Goal: Transaction & Acquisition: Purchase product/service

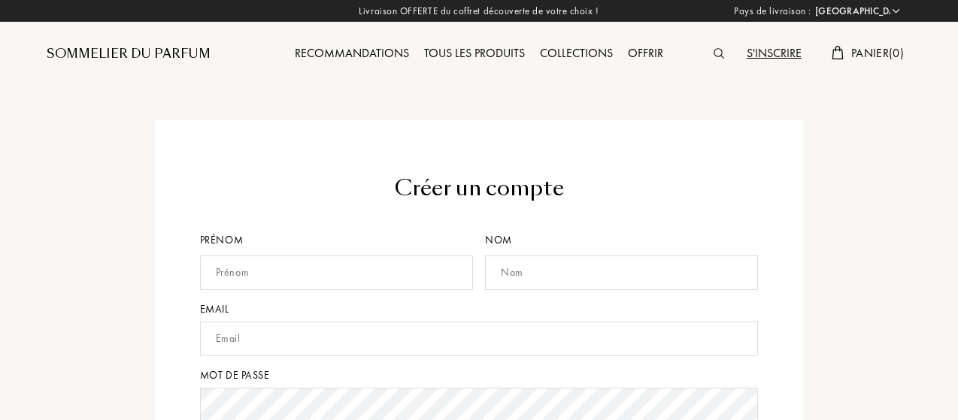
select select "FR"
drag, startPoint x: 956, startPoint y: 85, endPoint x: 959, endPoint y: 257, distance: 172.1
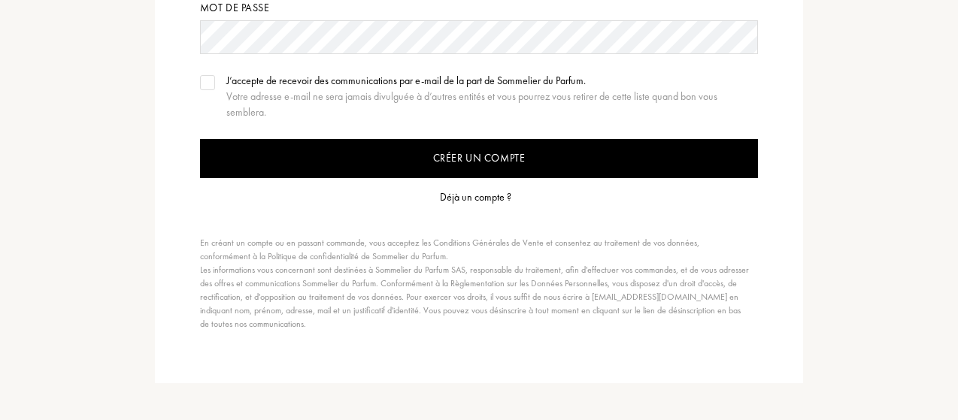
scroll to position [325, 0]
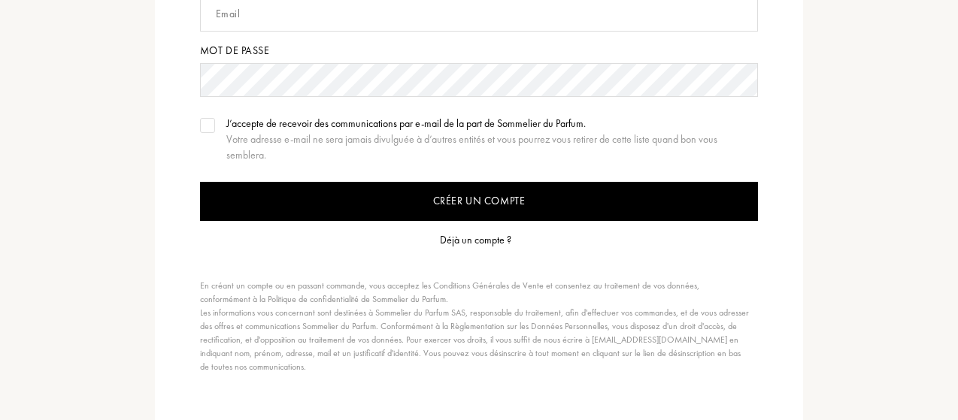
click at [501, 236] on div "Déjà un compte ?" at bounding box center [475, 240] width 71 height 16
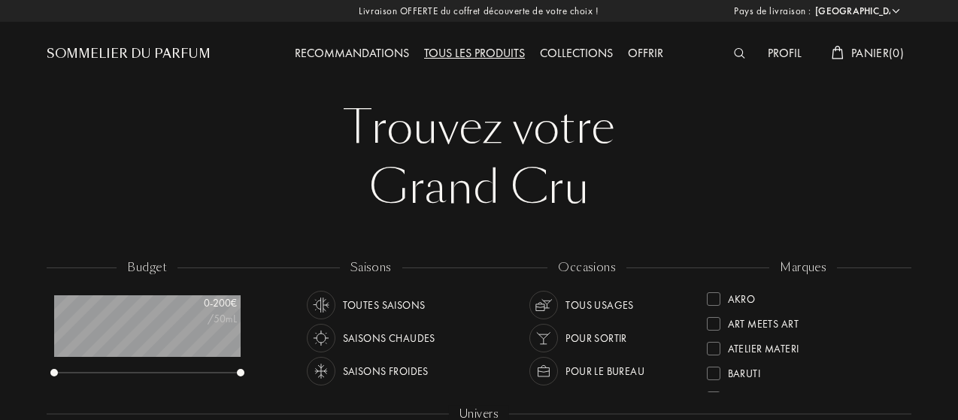
select select "FR"
click at [778, 50] on div "Profil" at bounding box center [784, 54] width 49 height 20
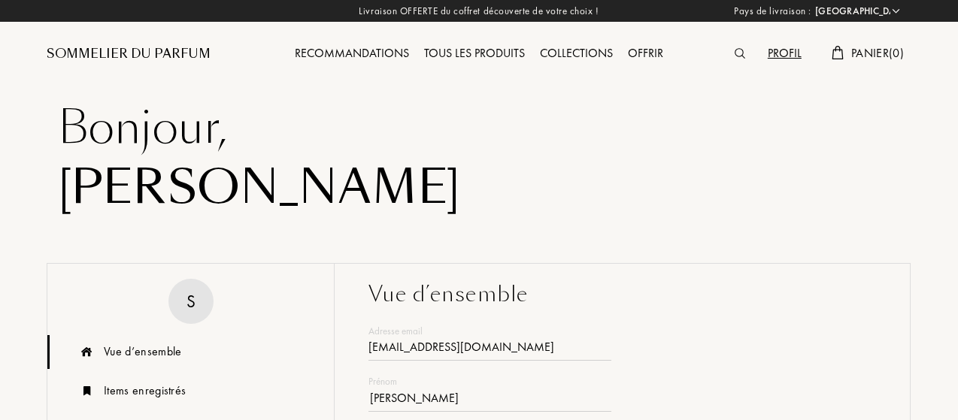
select select "FR"
type input "amadousamiath@gmail.com"
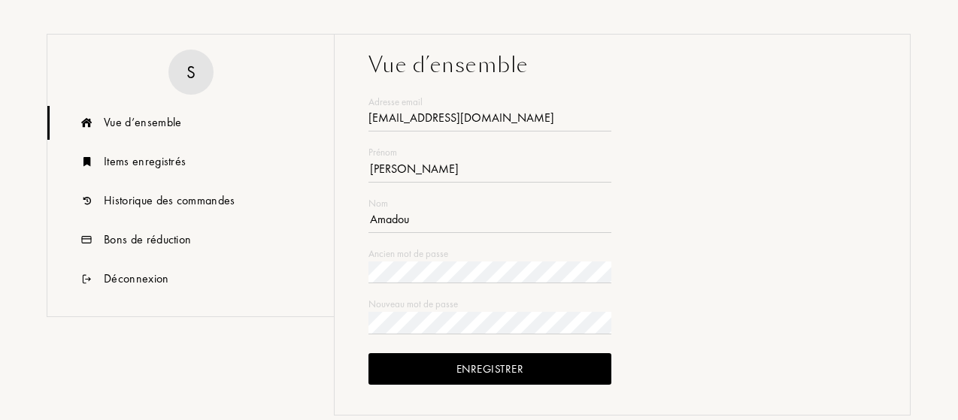
scroll to position [215, 0]
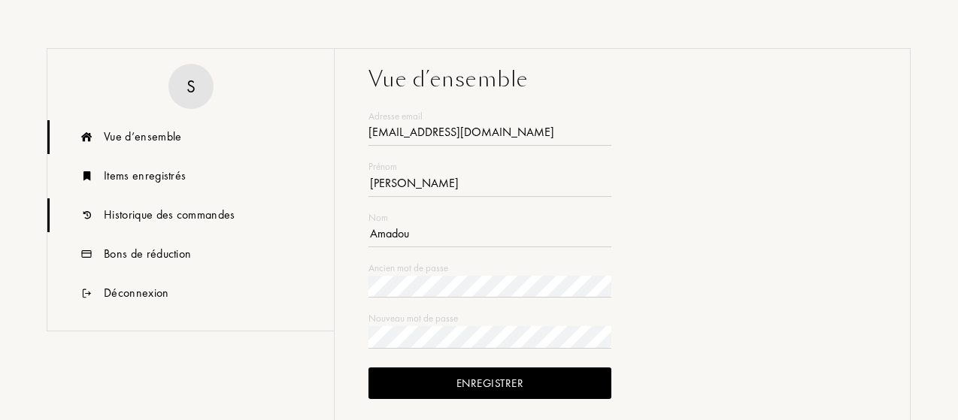
click at [225, 216] on div "Historique des commandes" at bounding box center [170, 215] width 132 height 18
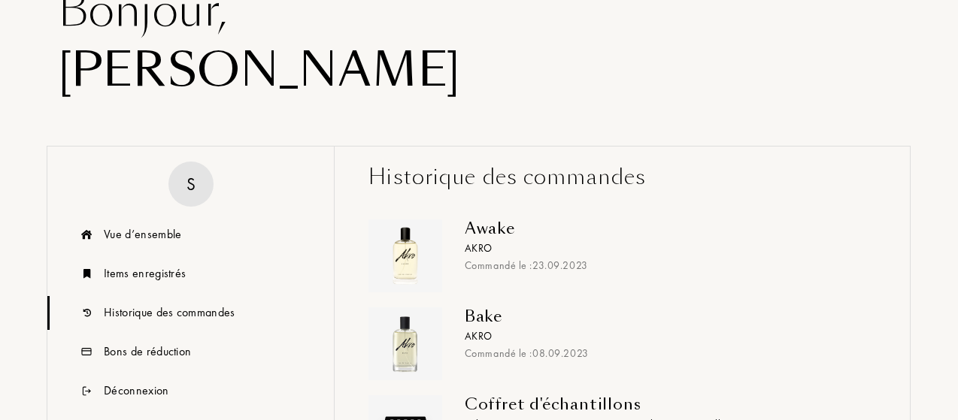
scroll to position [0, 0]
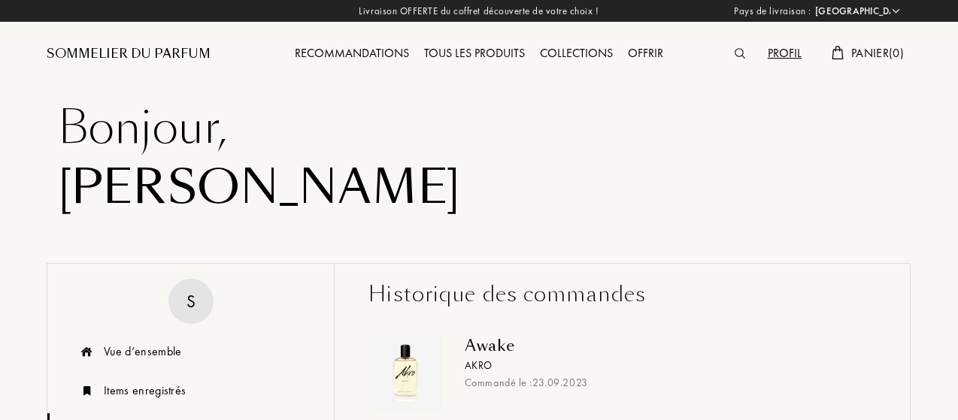
click at [450, 58] on div "Tous les produits" at bounding box center [474, 54] width 116 height 20
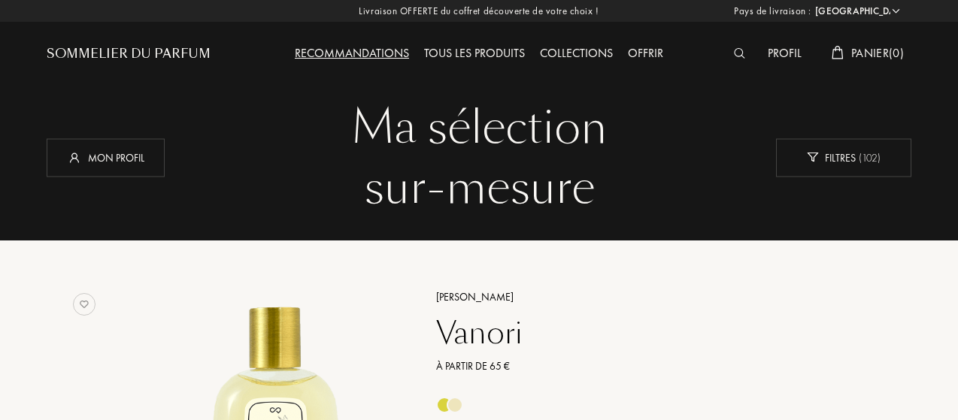
select select "FR"
click at [457, 49] on div "Tous les produits" at bounding box center [474, 54] width 116 height 20
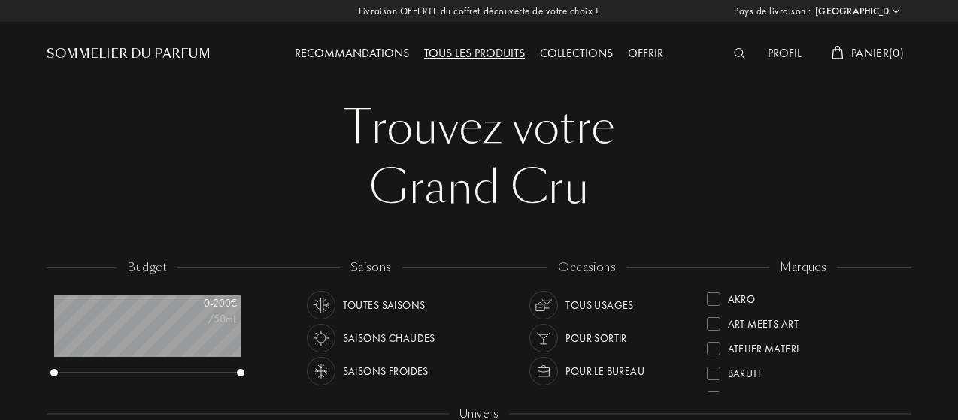
select select "FR"
click at [957, 107] on div at bounding box center [481, 120] width 962 height 241
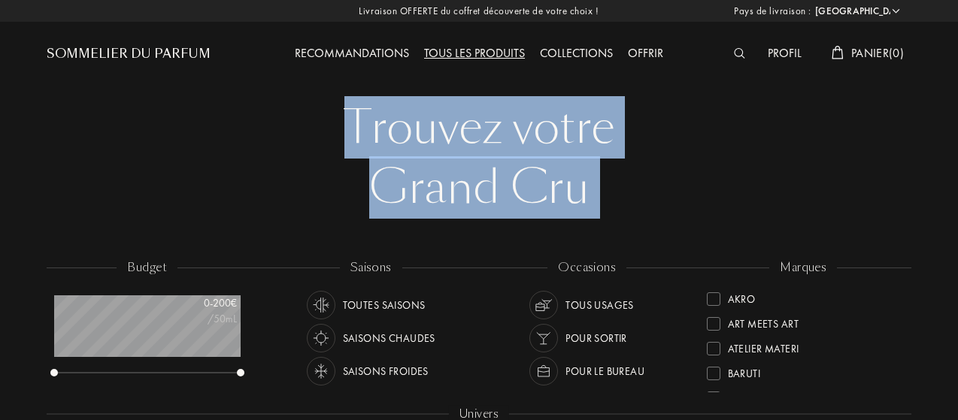
drag, startPoint x: 957, startPoint y: 107, endPoint x: 855, endPoint y: 190, distance: 130.9
click at [855, 190] on div "Grand Cru" at bounding box center [479, 188] width 842 height 60
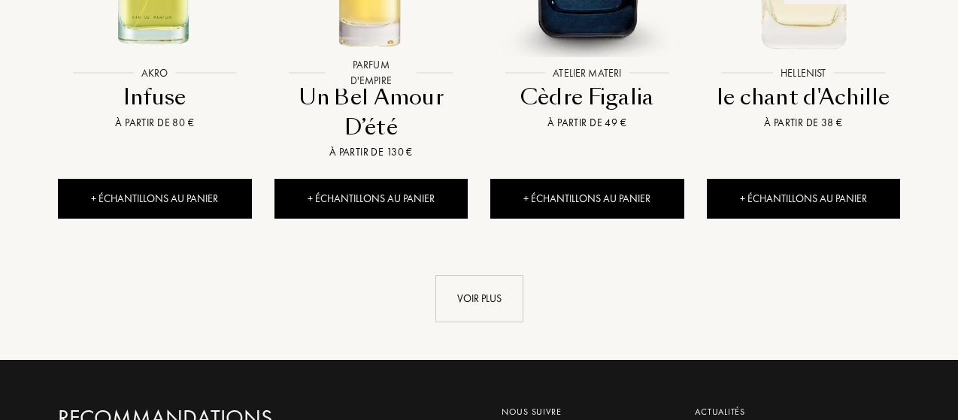
scroll to position [1620, 0]
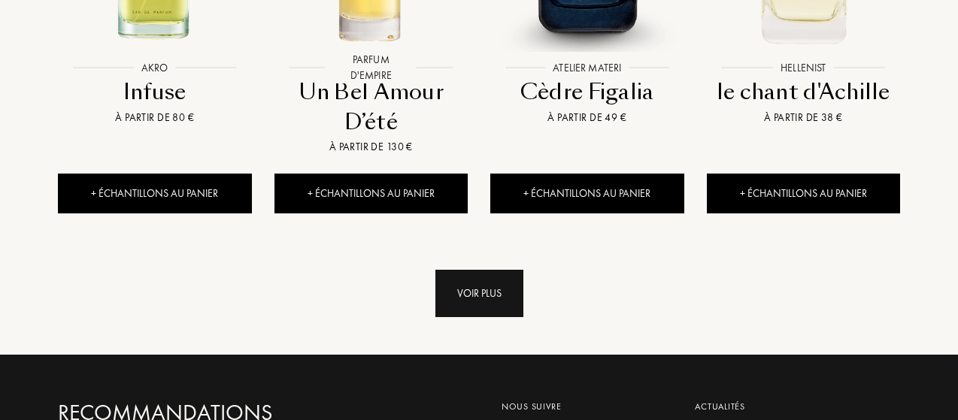
click at [464, 270] on div "Voir plus" at bounding box center [479, 293] width 88 height 47
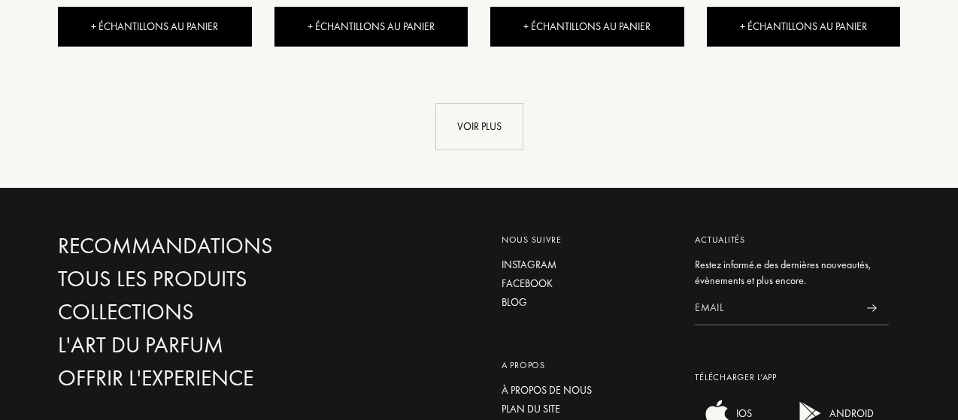
scroll to position [2990, 0]
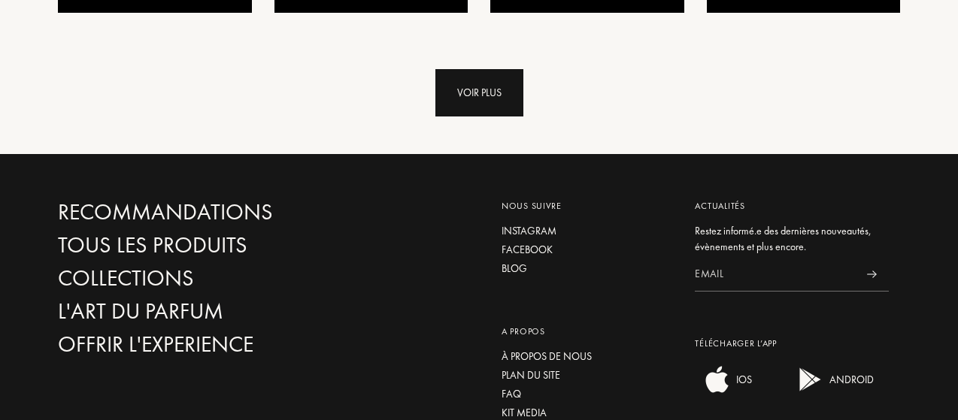
click at [479, 69] on div "Voir plus" at bounding box center [479, 92] width 88 height 47
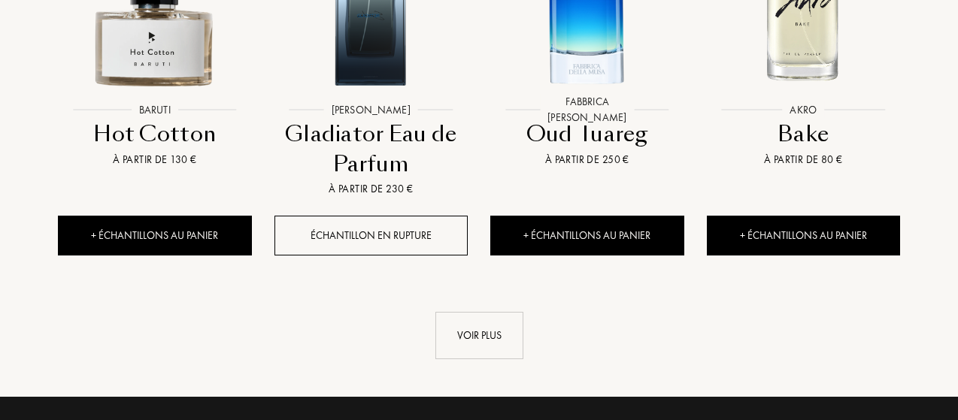
scroll to position [3979, 0]
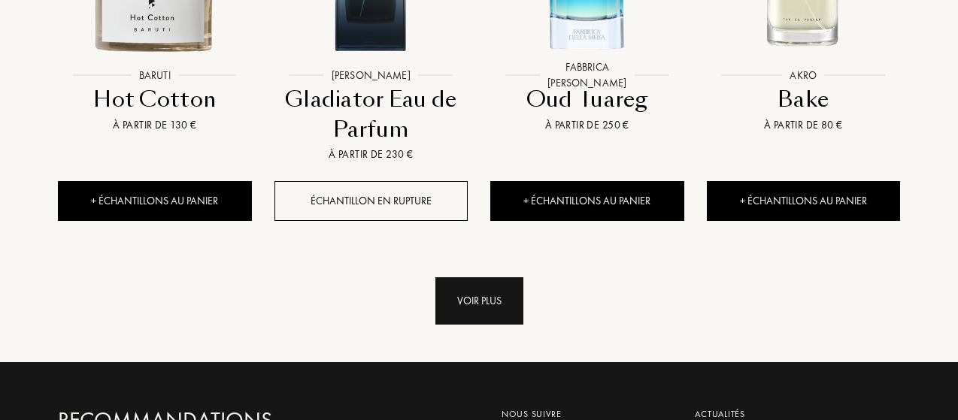
click at [486, 277] on div "Voir plus" at bounding box center [479, 300] width 88 height 47
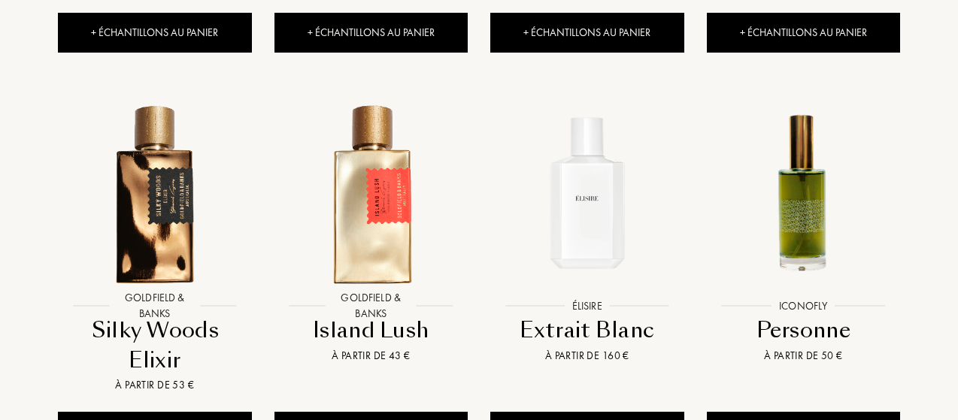
scroll to position [5134, 0]
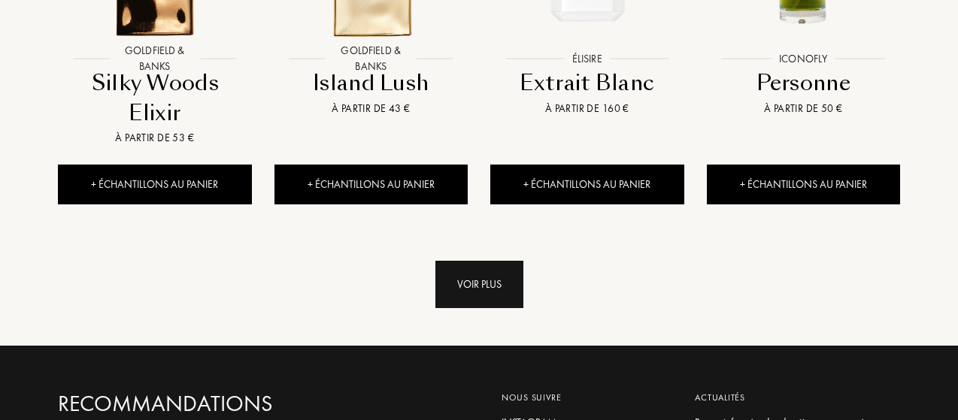
click at [479, 261] on div "Voir plus" at bounding box center [479, 284] width 88 height 47
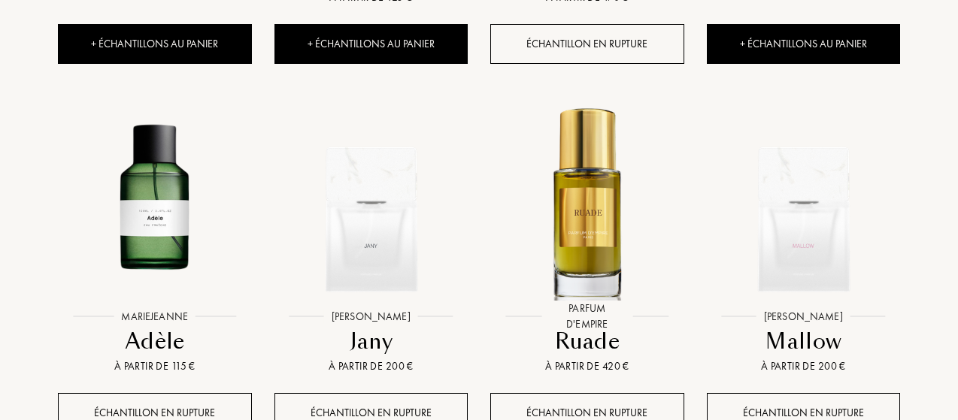
scroll to position [5683, 0]
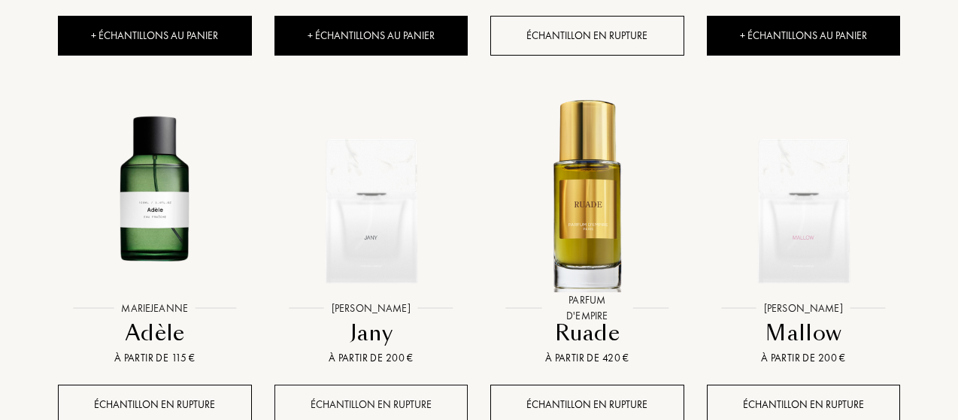
click at [422, 385] on div "Échantillon en rupture" at bounding box center [371, 405] width 194 height 40
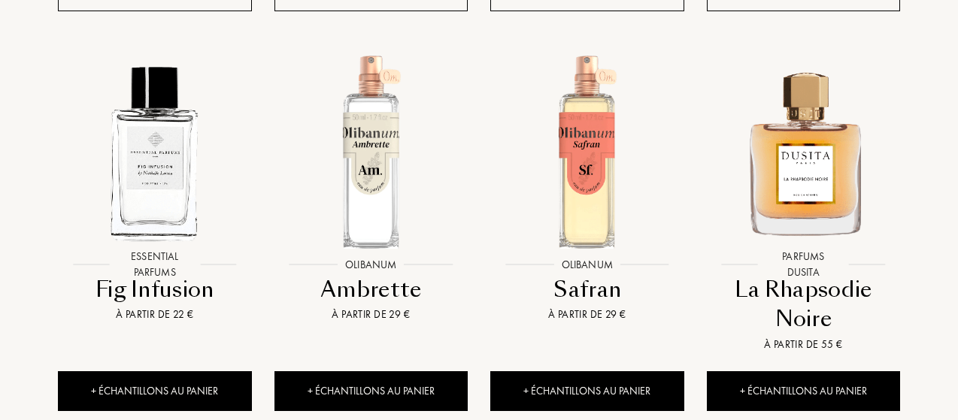
scroll to position [6147, 0]
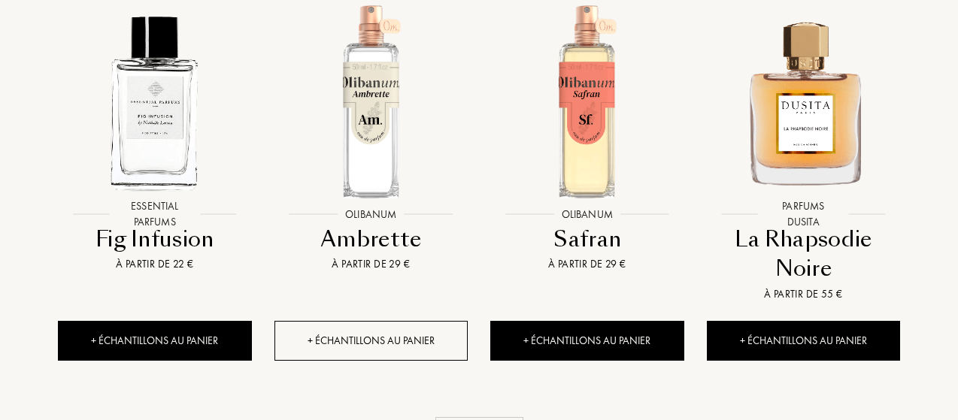
click at [434, 321] on div "+ Échantillons au panier" at bounding box center [371, 341] width 194 height 40
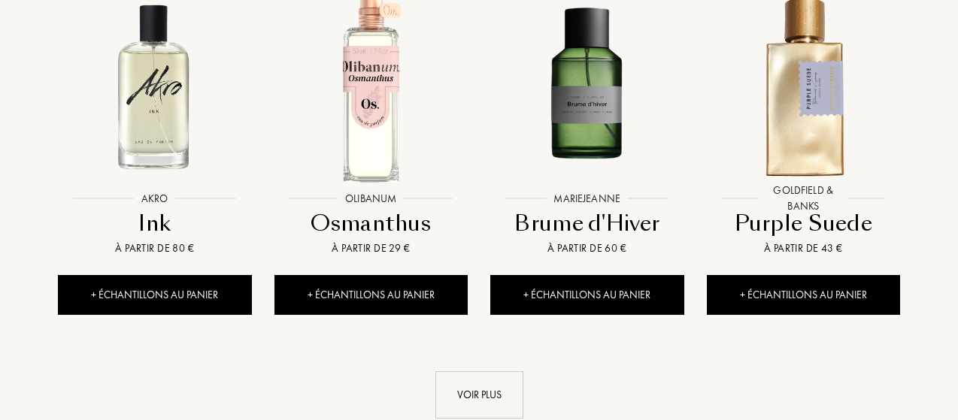
scroll to position [7361, 0]
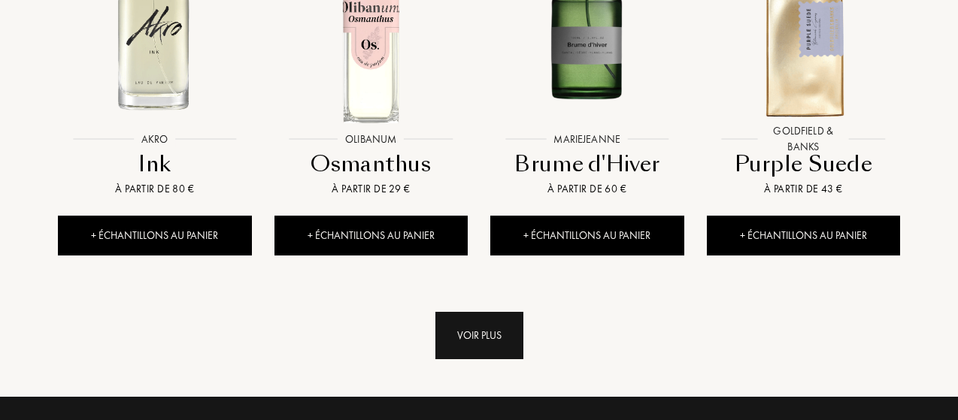
click at [502, 312] on div "Voir plus" at bounding box center [479, 335] width 88 height 47
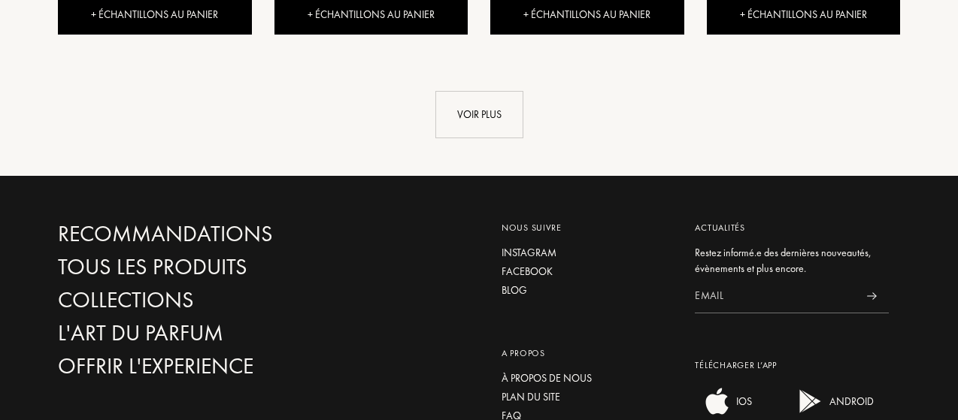
scroll to position [8724, 0]
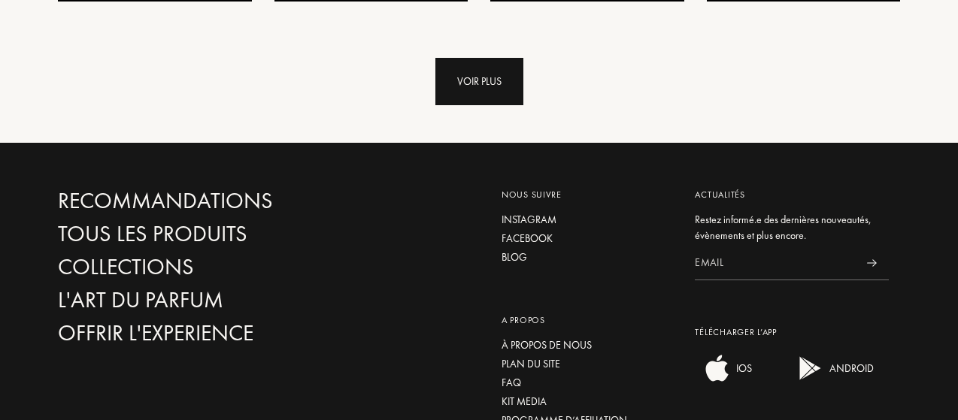
click at [480, 58] on div "Voir plus" at bounding box center [479, 81] width 88 height 47
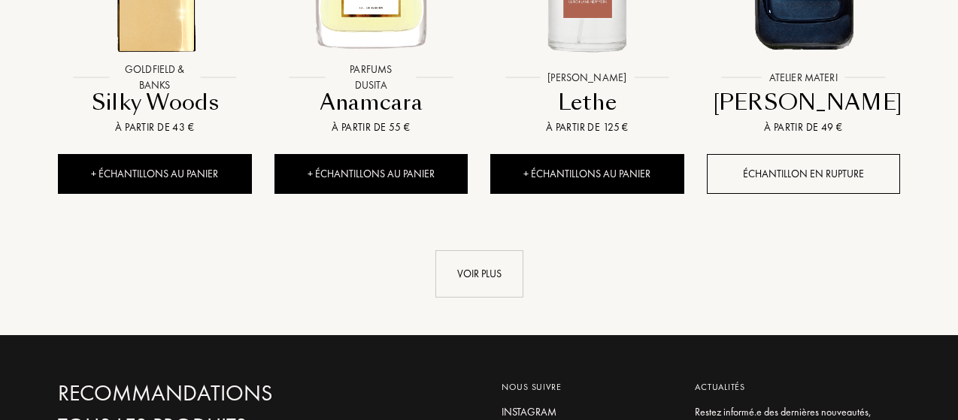
scroll to position [9616, 0]
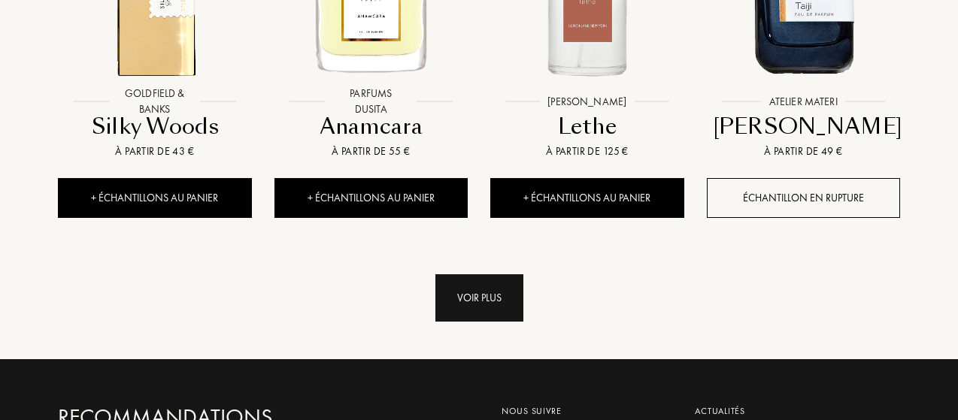
click at [496, 274] on div "Voir plus" at bounding box center [479, 297] width 88 height 47
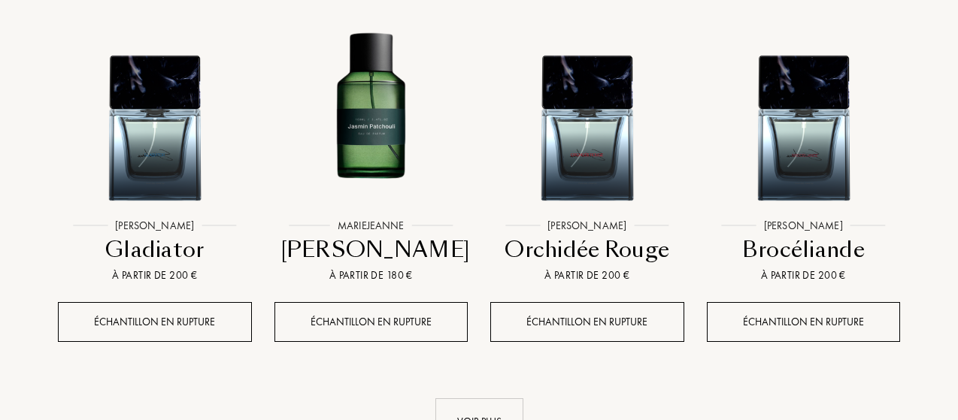
scroll to position [10644, 0]
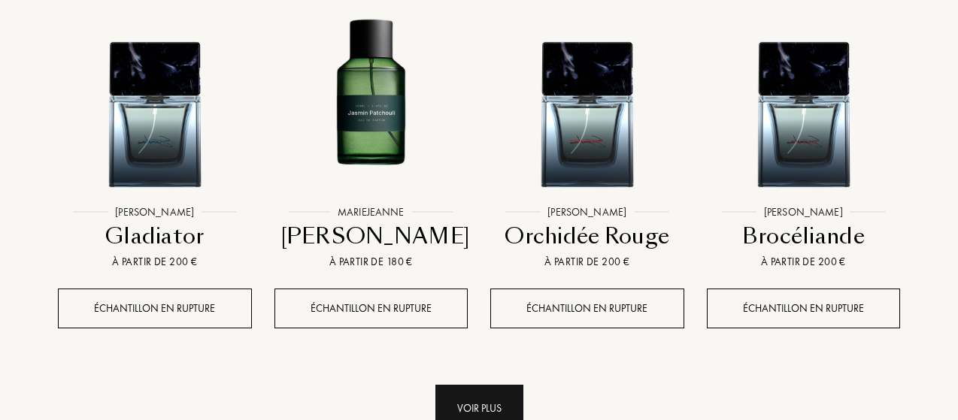
click at [496, 385] on div "Voir plus" at bounding box center [479, 408] width 88 height 47
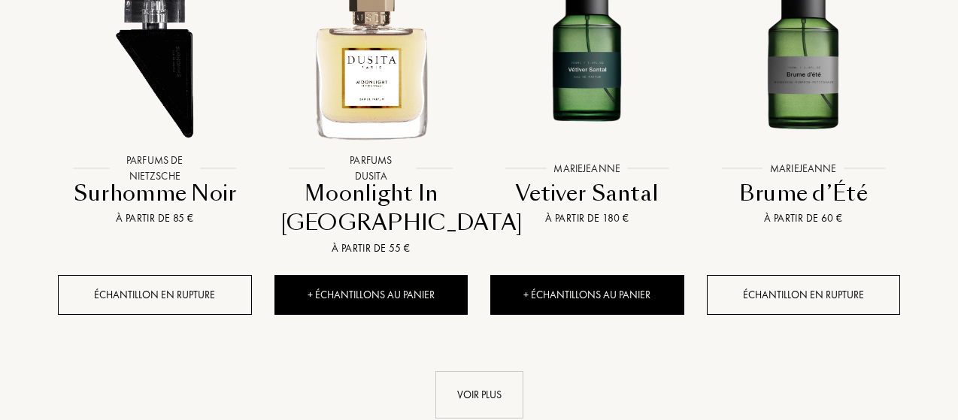
scroll to position [11887, 0]
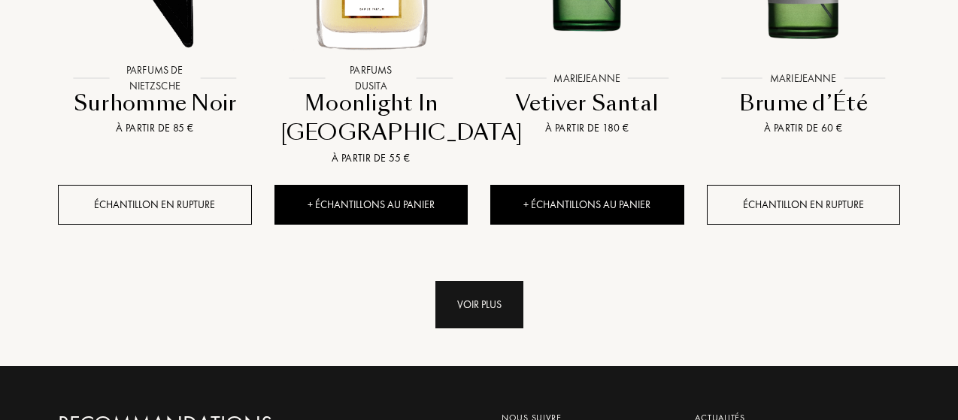
click at [498, 281] on div "Voir plus" at bounding box center [479, 304] width 88 height 47
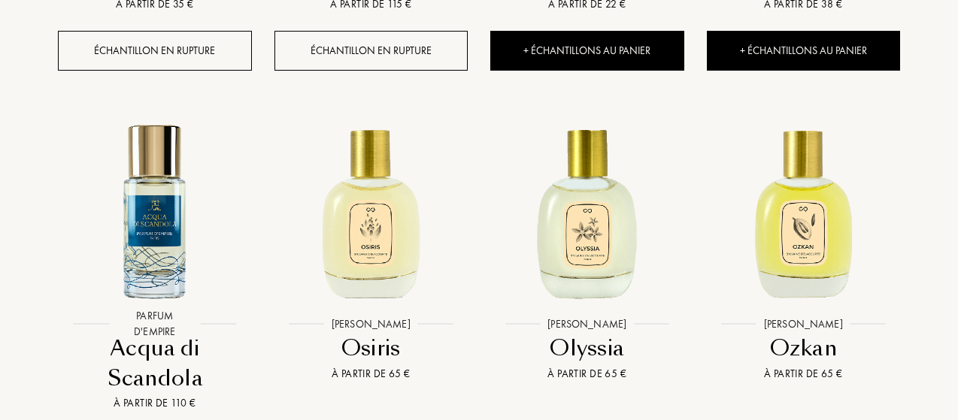
scroll to position [12909, 0]
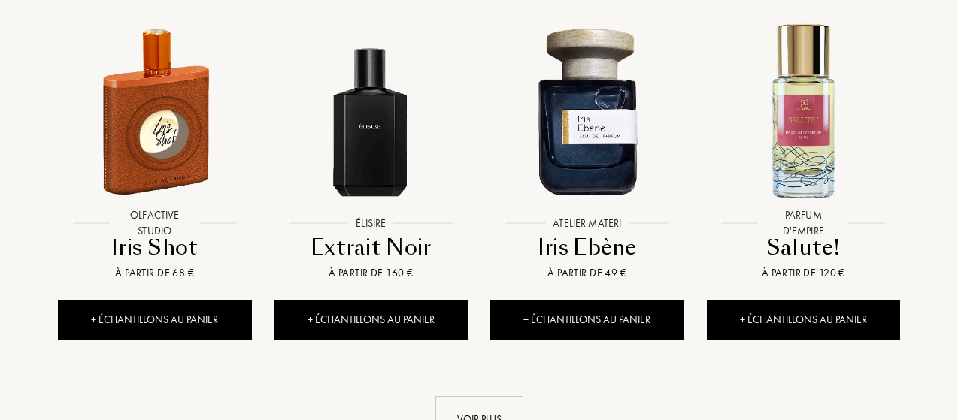
scroll to position [14084, 0]
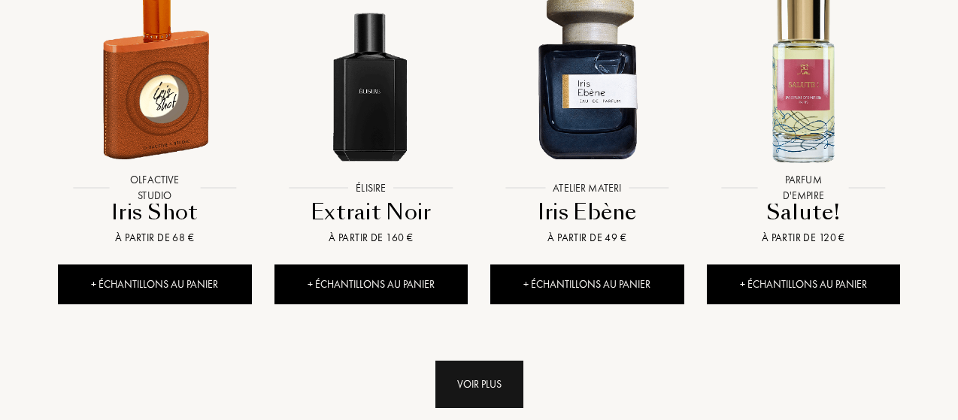
click at [460, 361] on div "Voir plus" at bounding box center [479, 384] width 88 height 47
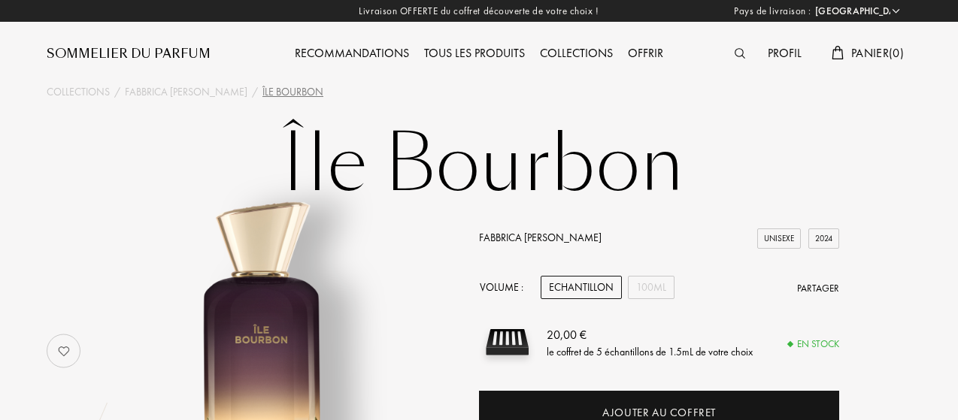
select select "FR"
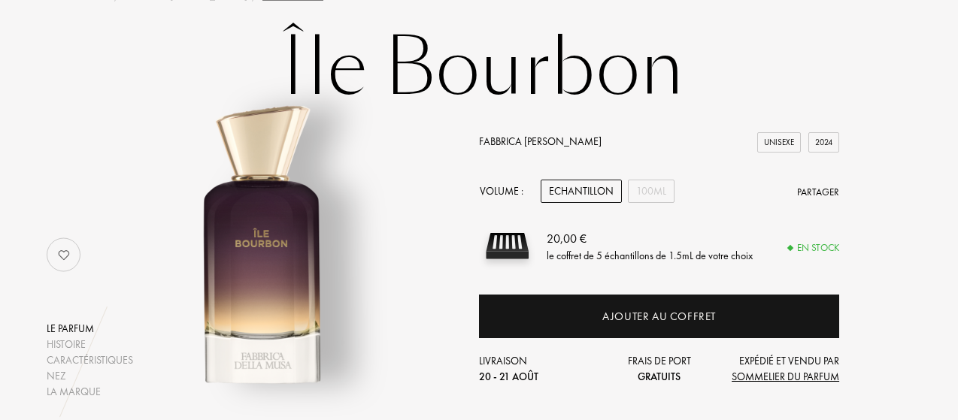
scroll to position [88, 0]
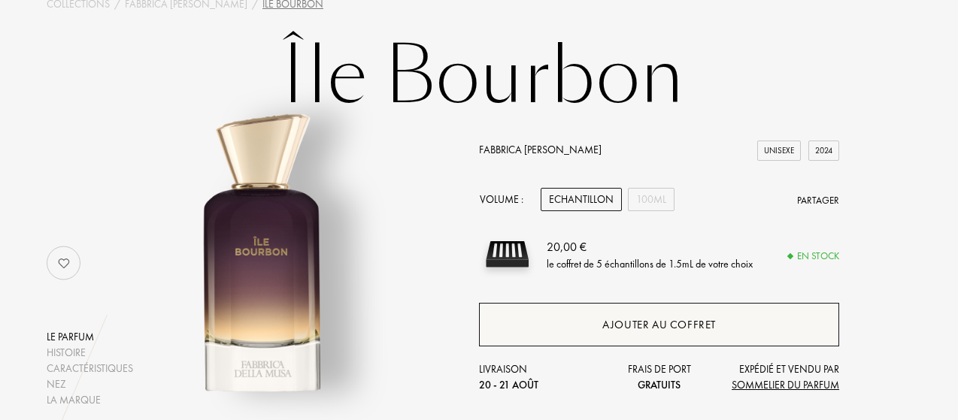
click at [568, 329] on div "Ajouter au coffret" at bounding box center [659, 325] width 360 height 44
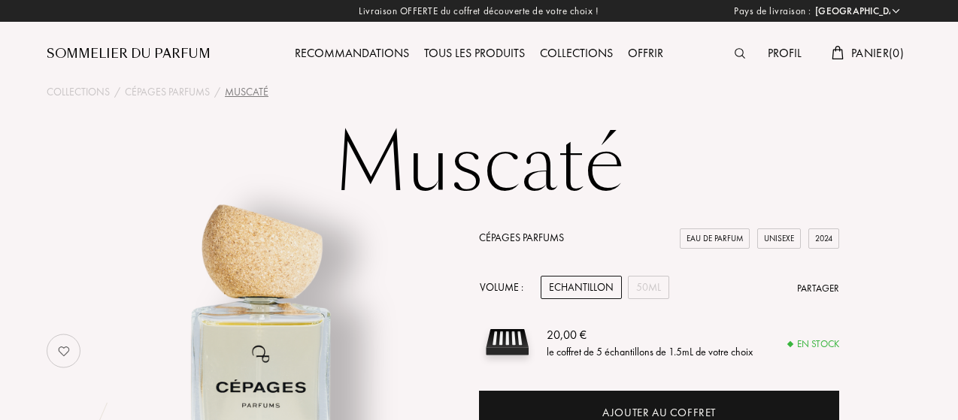
select select "FR"
click at [368, 48] on div "Recommandations" at bounding box center [351, 54] width 129 height 20
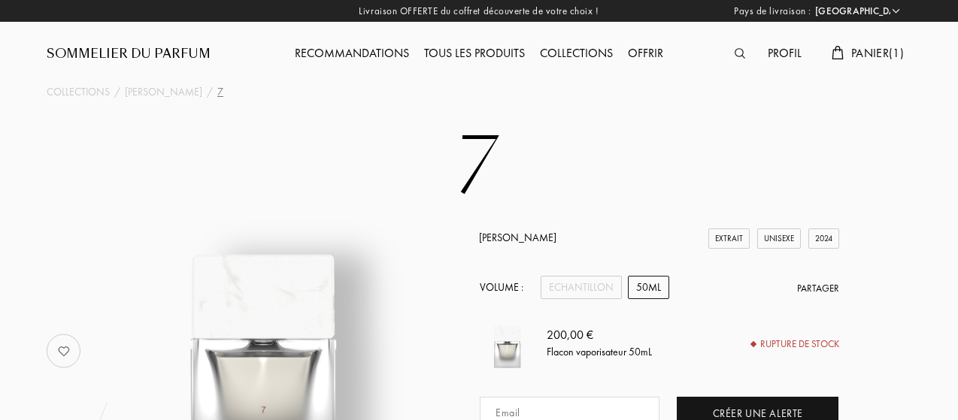
select select "FR"
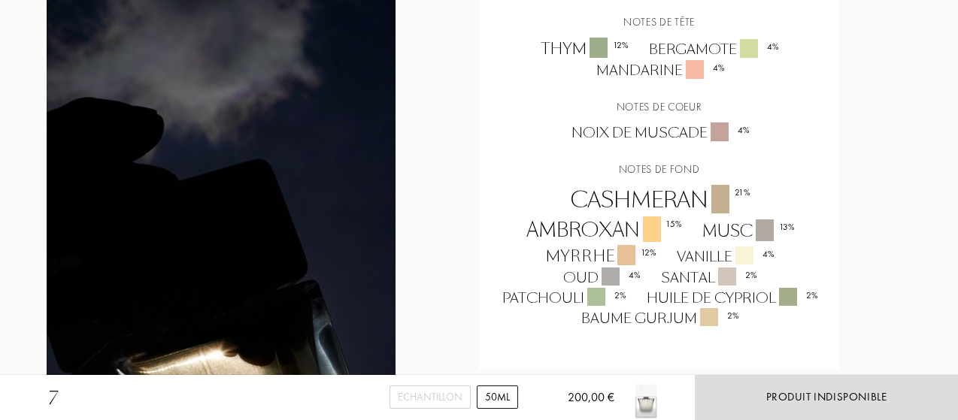
scroll to position [1287, 0]
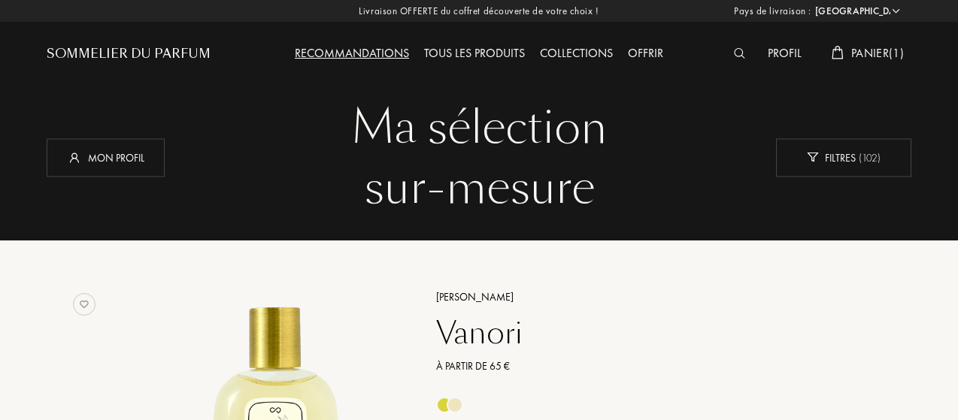
select select "FR"
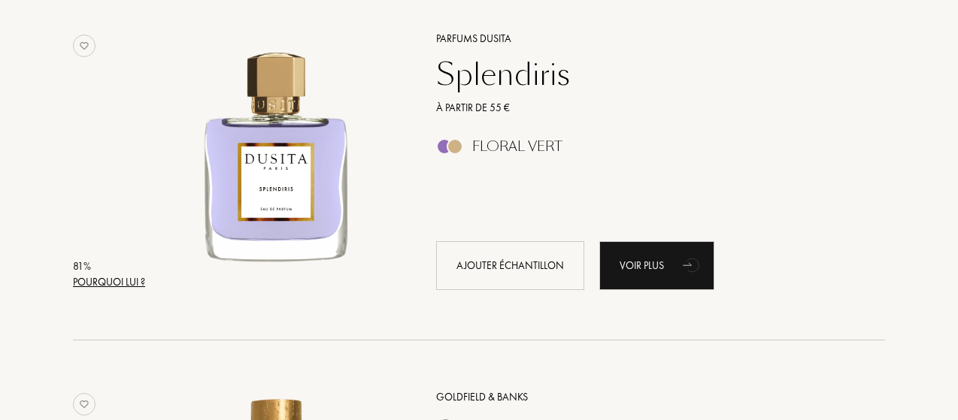
scroll to position [3765, 0]
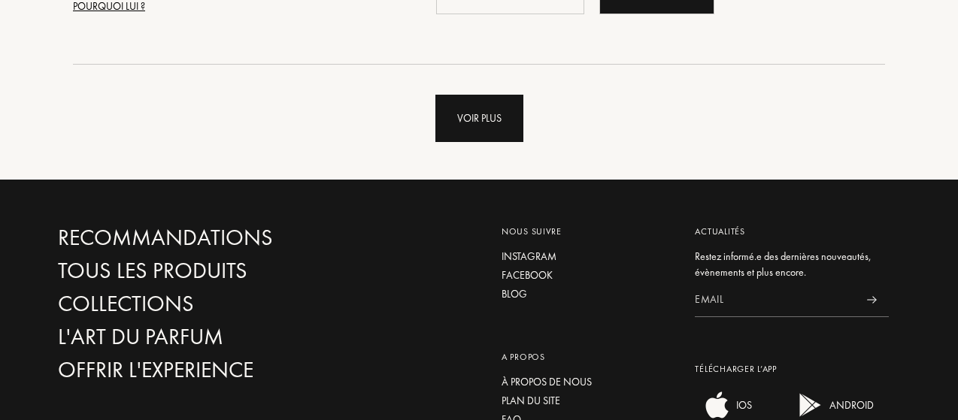
click at [493, 112] on div "Voir plus" at bounding box center [479, 118] width 88 height 47
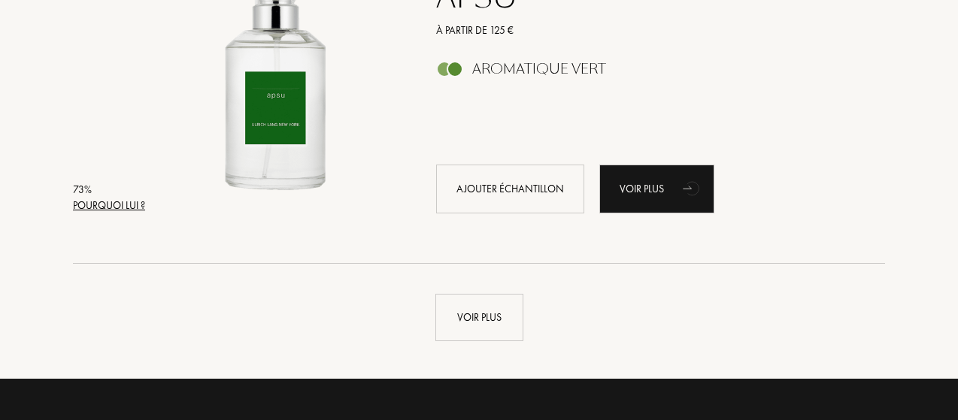
scroll to position [7373, 0]
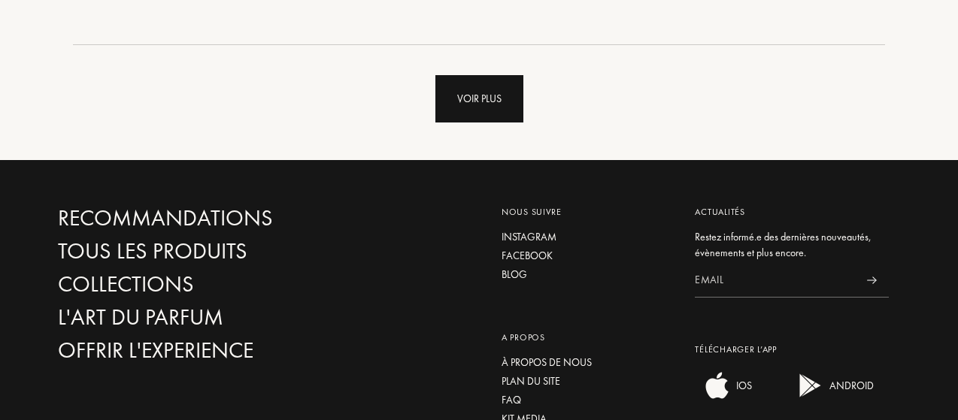
click at [480, 77] on div "Voir plus" at bounding box center [479, 98] width 88 height 47
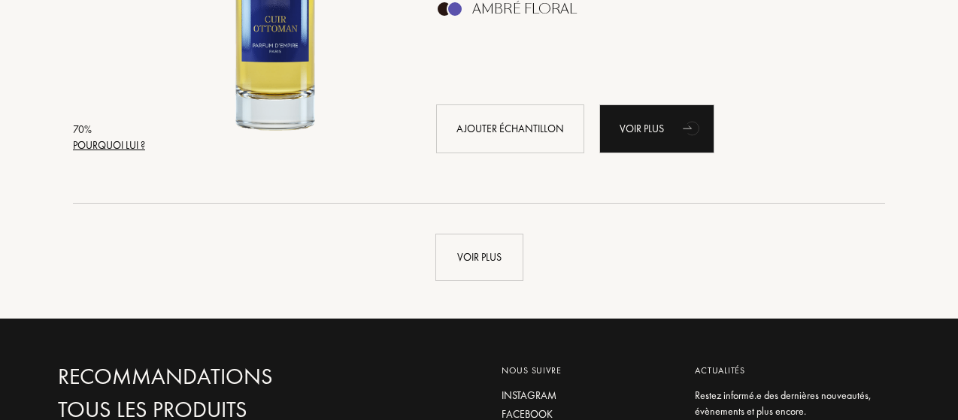
scroll to position [10817, 0]
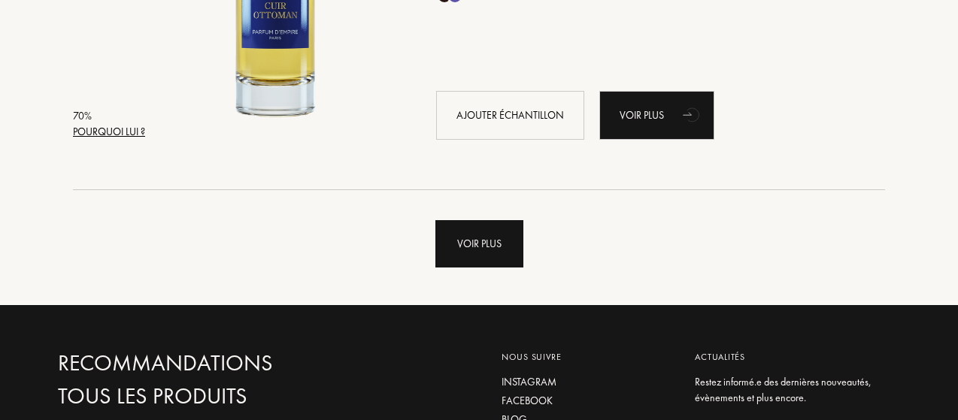
click at [490, 243] on div "Voir plus" at bounding box center [479, 243] width 88 height 47
